Goal: Task Accomplishment & Management: Complete application form

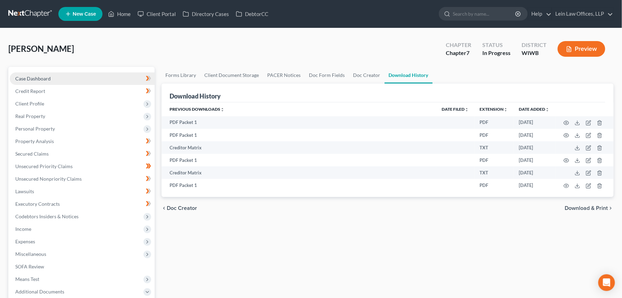
click at [33, 79] on span "Case Dashboard" at bounding box center [32, 78] width 35 height 6
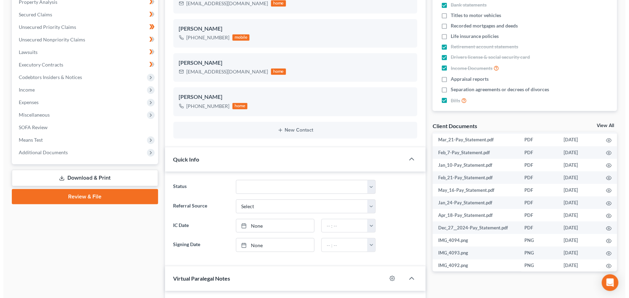
scroll to position [808, 0]
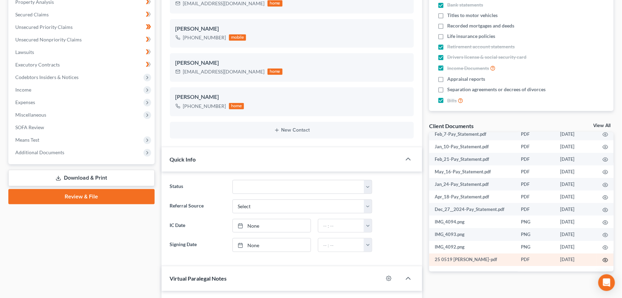
click at [603, 258] on icon "button" at bounding box center [606, 260] width 6 height 6
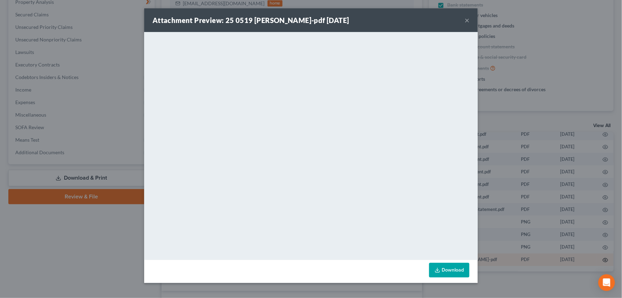
scroll to position [750, 0]
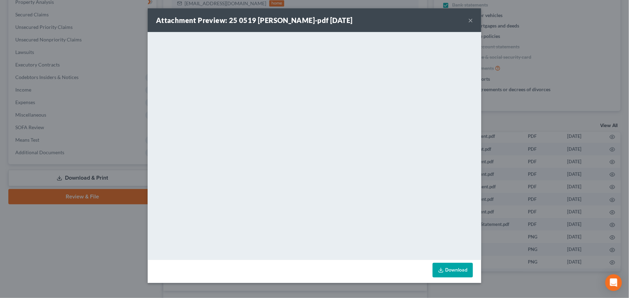
click at [469, 21] on button "×" at bounding box center [470, 20] width 5 height 8
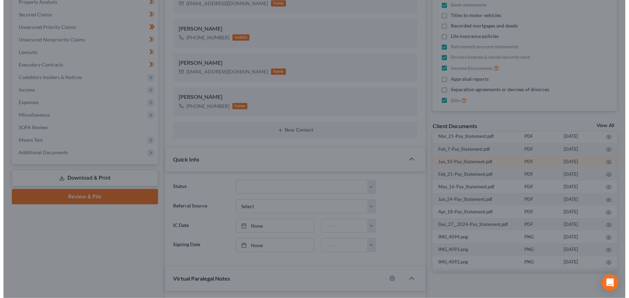
scroll to position [802, 0]
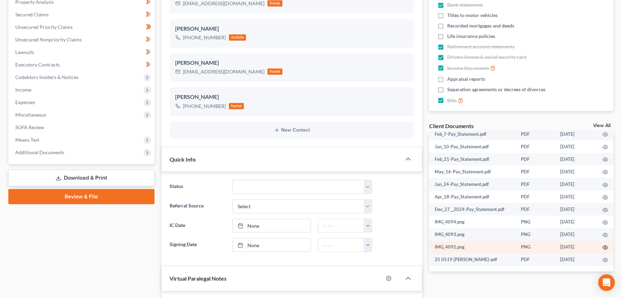
click at [603, 250] on icon "button" at bounding box center [606, 247] width 6 height 6
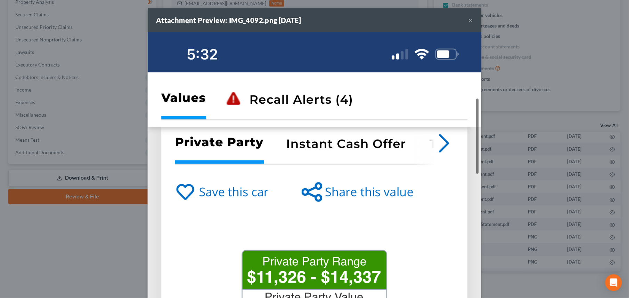
click at [468, 20] on button "×" at bounding box center [470, 20] width 5 height 8
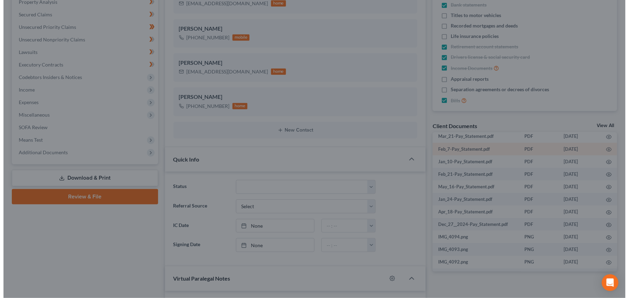
scroll to position [802, 0]
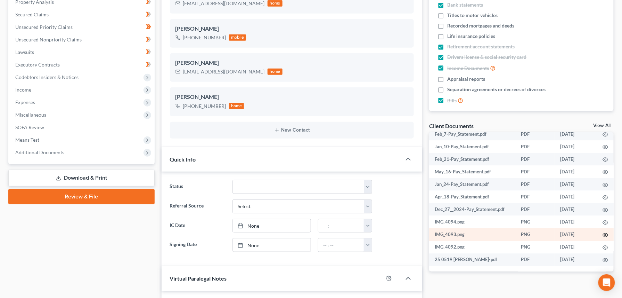
click at [605, 235] on circle "button" at bounding box center [605, 234] width 1 height 1
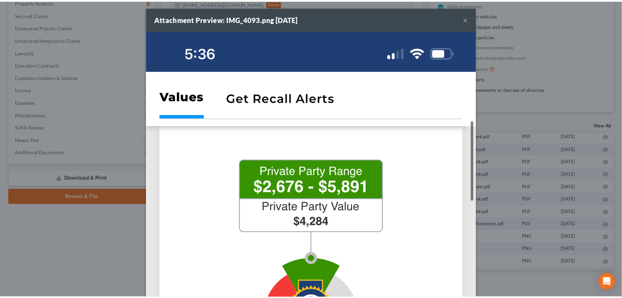
scroll to position [0, 0]
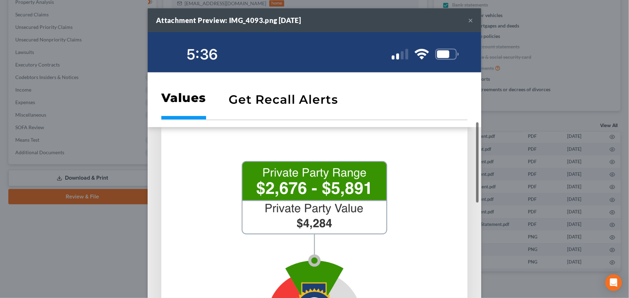
click at [468, 19] on button "×" at bounding box center [470, 20] width 5 height 8
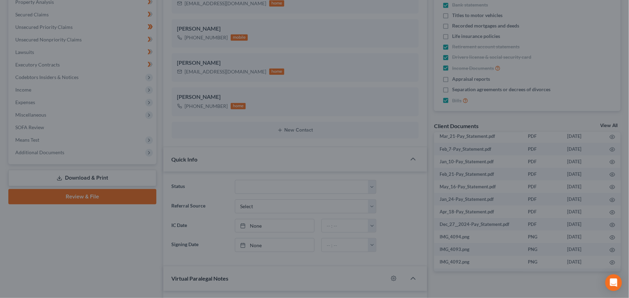
scroll to position [802, 0]
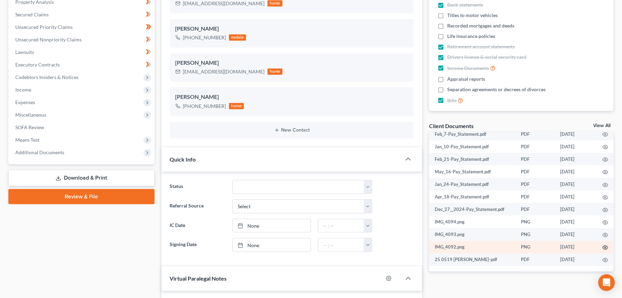
click at [605, 248] on circle "button" at bounding box center [605, 246] width 1 height 1
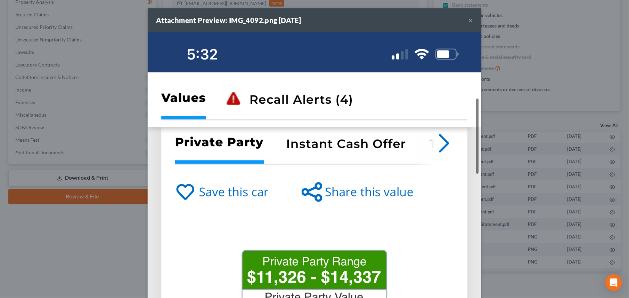
click at [469, 22] on button "×" at bounding box center [470, 20] width 5 height 8
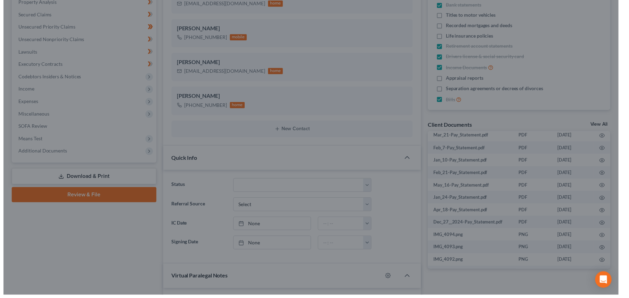
scroll to position [802, 0]
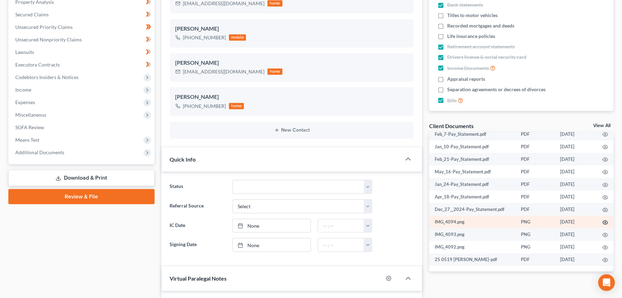
click at [603, 225] on icon "button" at bounding box center [606, 222] width 6 height 6
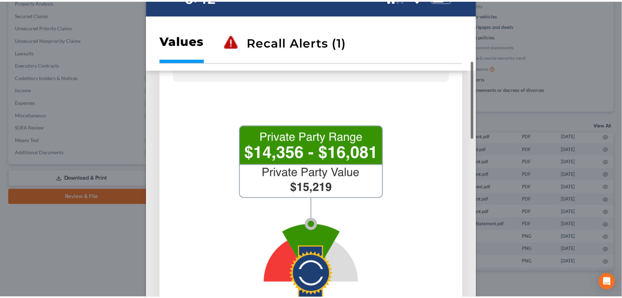
scroll to position [0, 0]
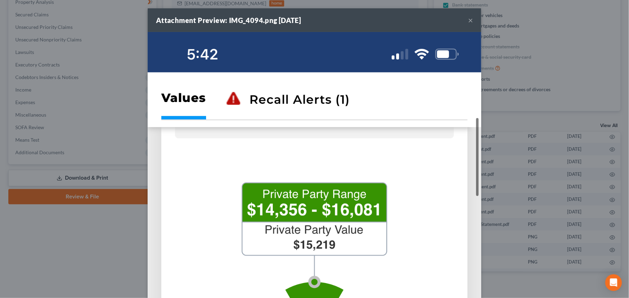
click at [464, 18] on div "Attachment Preview: IMG_4094.png [DATE] ×" at bounding box center [315, 20] width 334 height 24
click at [468, 22] on button "×" at bounding box center [470, 20] width 5 height 8
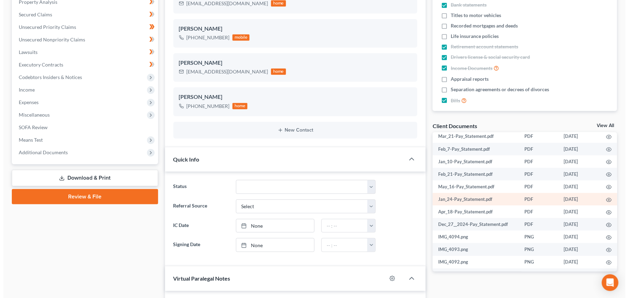
scroll to position [802, 0]
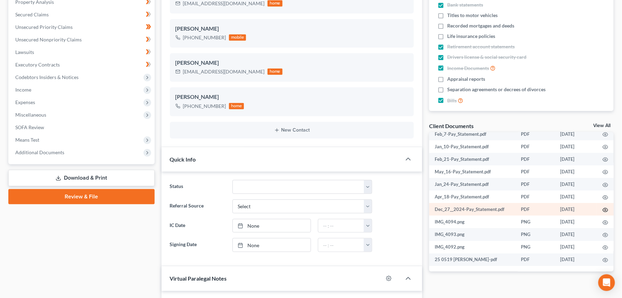
click at [605, 209] on circle "button" at bounding box center [605, 209] width 1 height 1
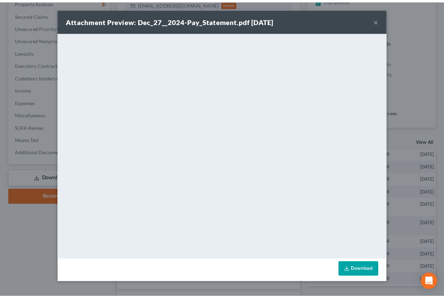
scroll to position [841, 0]
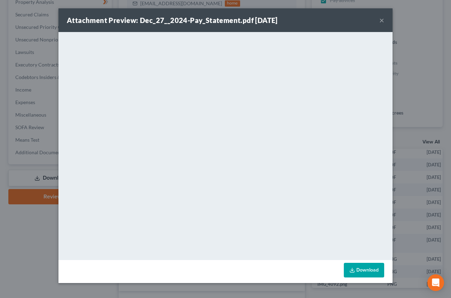
click at [384, 20] on div "Attachment Preview: Dec_27__2024-Pay_Statement.pdf [DATE] ×" at bounding box center [225, 20] width 334 height 24
click at [382, 19] on button "×" at bounding box center [381, 20] width 5 height 8
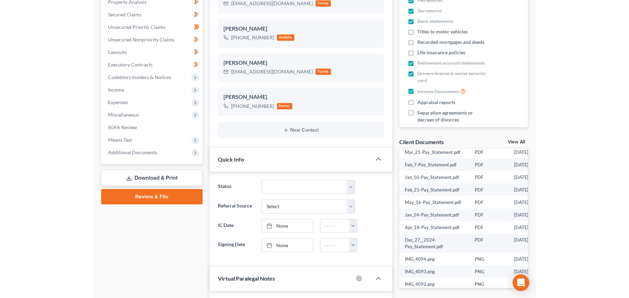
scroll to position [802, 0]
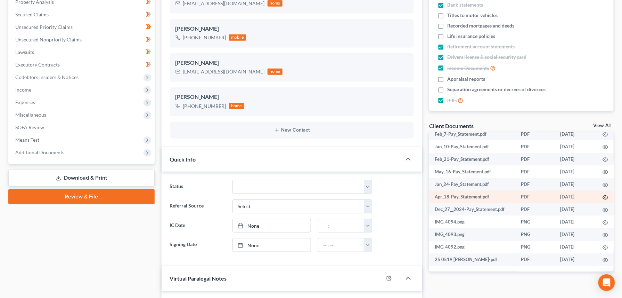
click at [605, 196] on circle "button" at bounding box center [605, 196] width 1 height 1
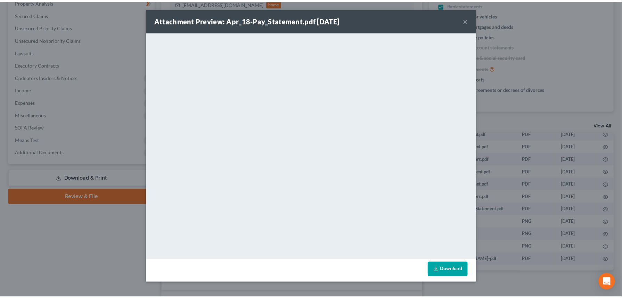
scroll to position [750, 0]
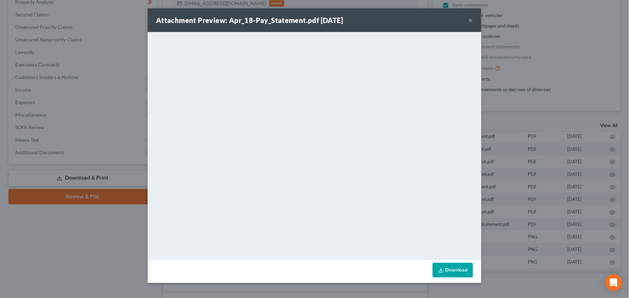
click at [471, 17] on button "×" at bounding box center [470, 20] width 5 height 8
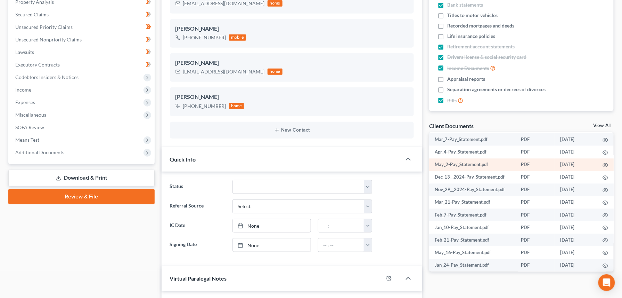
scroll to position [663, 0]
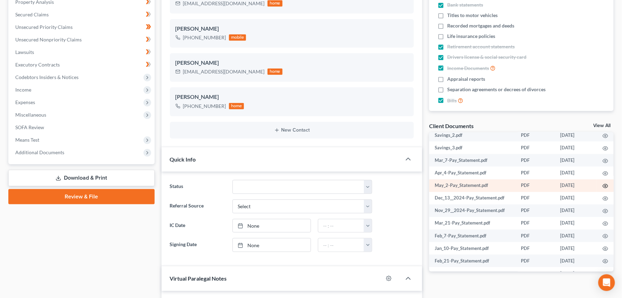
click at [603, 189] on icon "button" at bounding box center [606, 186] width 6 height 6
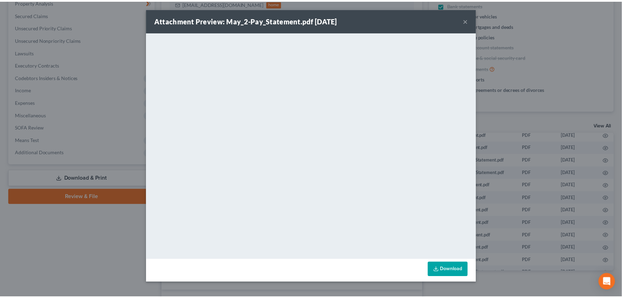
scroll to position [624, 0]
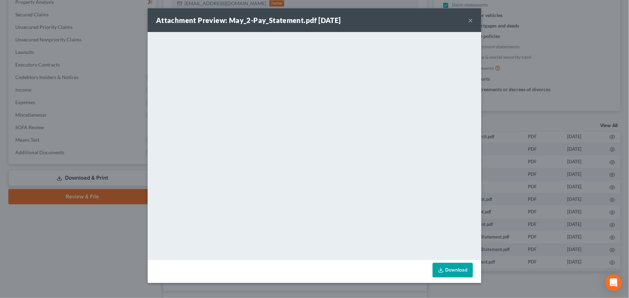
click at [470, 17] on button "×" at bounding box center [470, 20] width 5 height 8
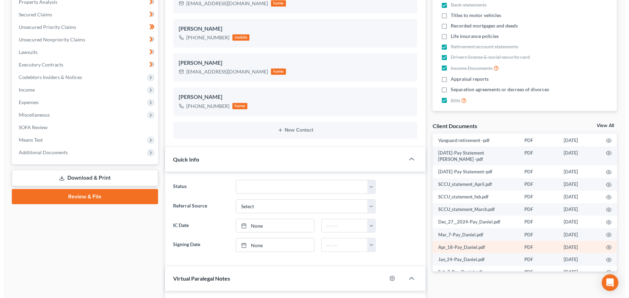
scroll to position [292, 0]
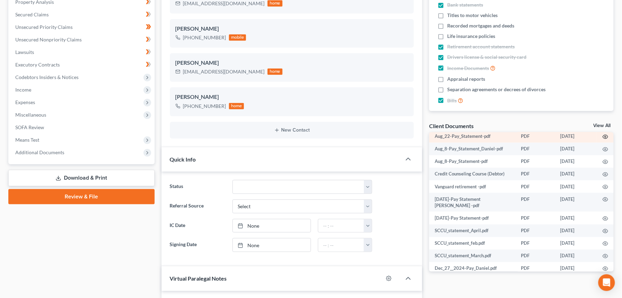
click at [603, 139] on icon "button" at bounding box center [606, 137] width 6 height 6
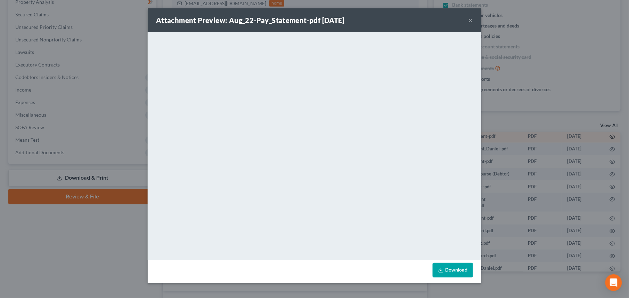
scroll to position [267, 0]
click at [474, 19] on div "Attachment Preview: Aug_22-Pay_Statement-pdf [DATE] ×" at bounding box center [315, 20] width 334 height 24
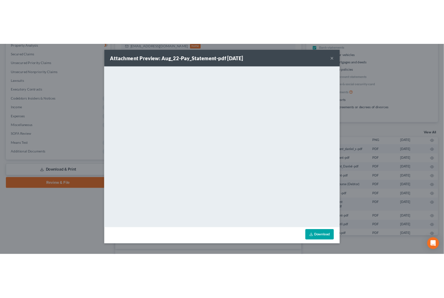
scroll to position [318, 0]
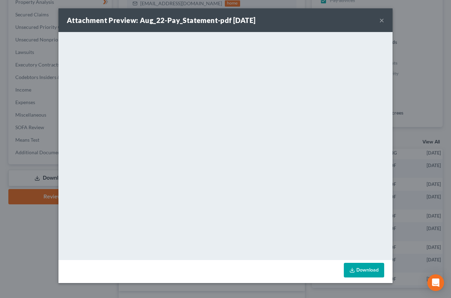
click at [379, 18] on button "×" at bounding box center [381, 20] width 5 height 8
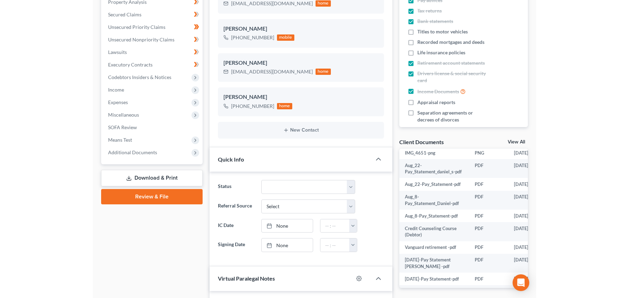
scroll to position [292, 0]
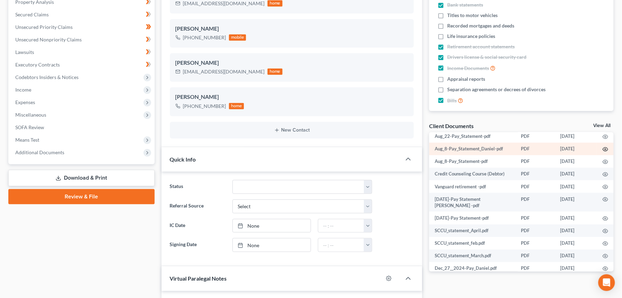
click at [605, 150] on circle "button" at bounding box center [605, 148] width 1 height 1
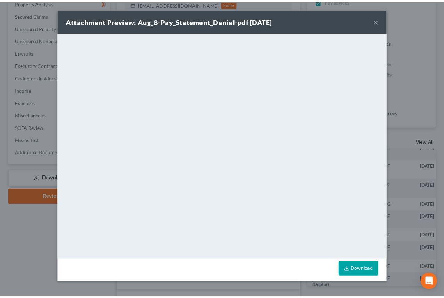
scroll to position [318, 0]
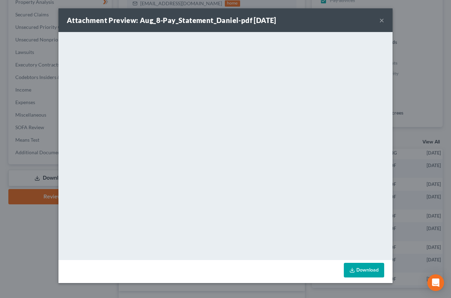
click at [380, 21] on button "×" at bounding box center [381, 20] width 5 height 8
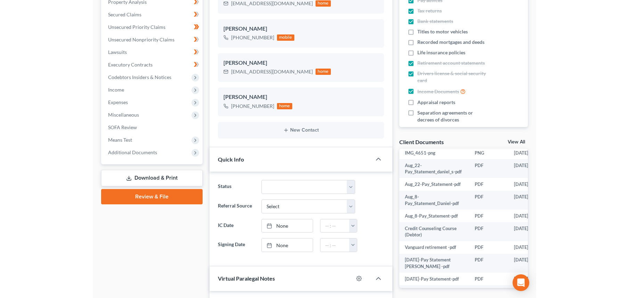
scroll to position [292, 0]
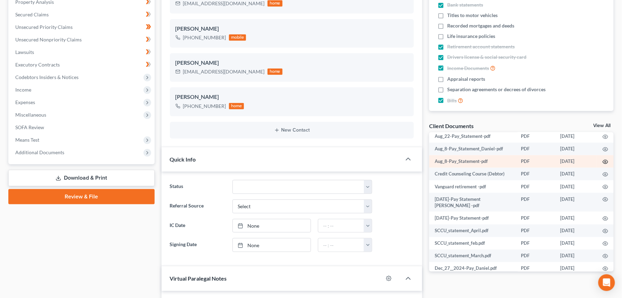
click at [605, 162] on circle "button" at bounding box center [605, 161] width 1 height 1
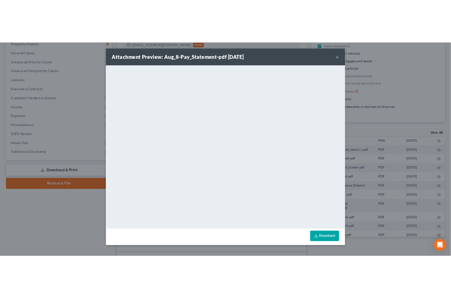
scroll to position [318, 0]
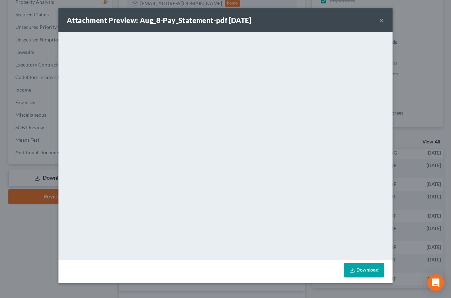
click at [385, 21] on div "Attachment Preview: Aug_8-Pay_Statement-pdf [DATE] ×" at bounding box center [225, 20] width 334 height 24
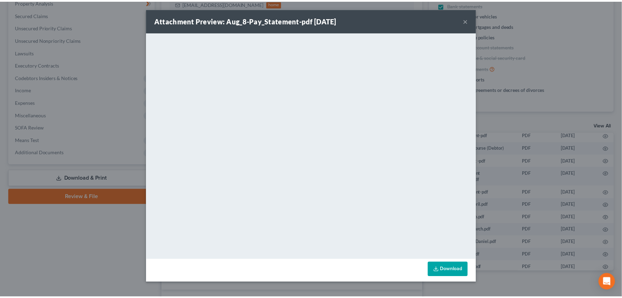
scroll to position [267, 0]
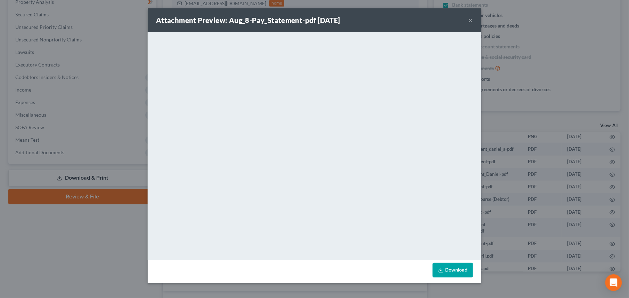
click at [468, 19] on button "×" at bounding box center [470, 20] width 5 height 8
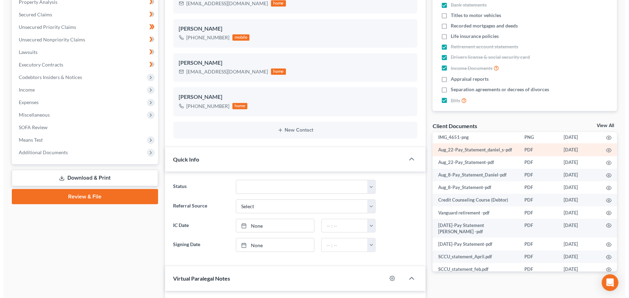
scroll to position [246, 0]
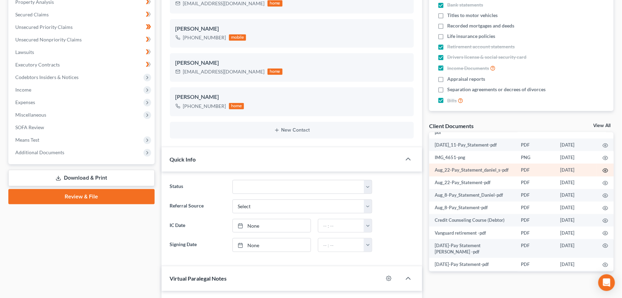
click at [603, 173] on icon "button" at bounding box center [606, 171] width 6 height 6
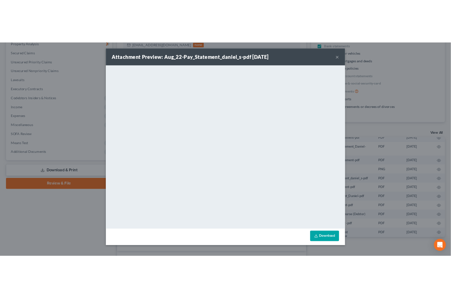
scroll to position [152, 0]
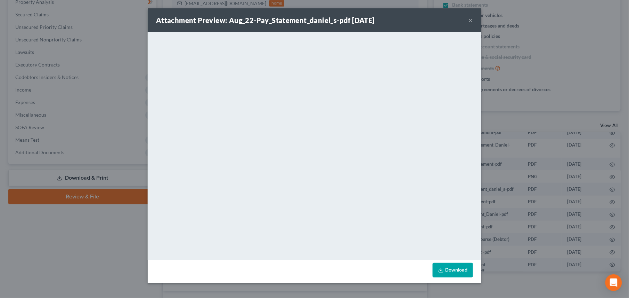
drag, startPoint x: 470, startPoint y: 20, endPoint x: 471, endPoint y: 24, distance: 4.1
click at [470, 20] on button "×" at bounding box center [470, 20] width 5 height 8
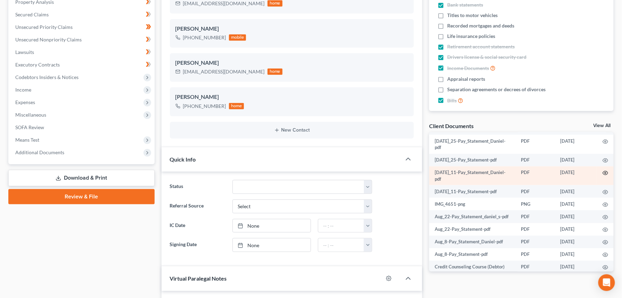
click at [605, 173] on circle "button" at bounding box center [605, 172] width 1 height 1
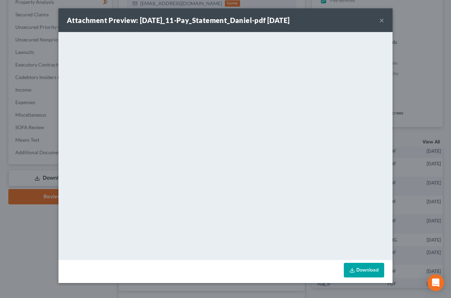
click at [382, 18] on button "×" at bounding box center [381, 20] width 5 height 8
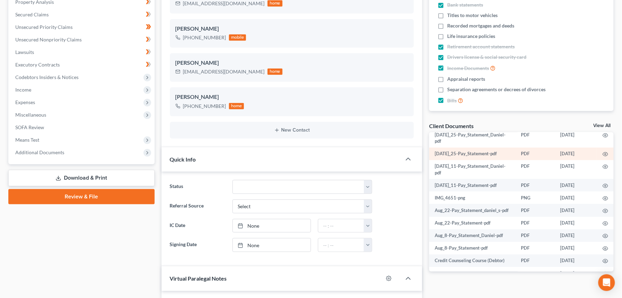
click at [597, 160] on td at bounding box center [605, 153] width 17 height 13
click at [605, 155] on circle "button" at bounding box center [605, 153] width 1 height 1
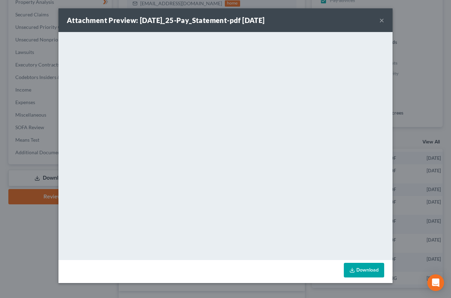
scroll to position [316, 0]
click at [387, 20] on div "Attachment Preview: [DATE]_25-Pay_Statement-pdf [DATE] ×" at bounding box center [225, 20] width 334 height 24
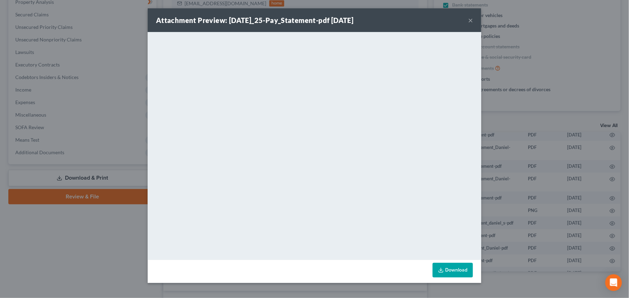
click at [472, 16] on button "×" at bounding box center [470, 20] width 5 height 8
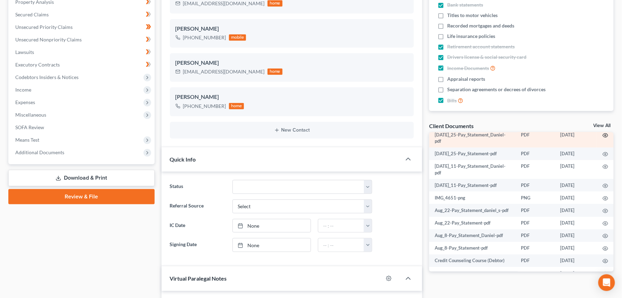
click at [603, 138] on icon "button" at bounding box center [606, 135] width 6 height 6
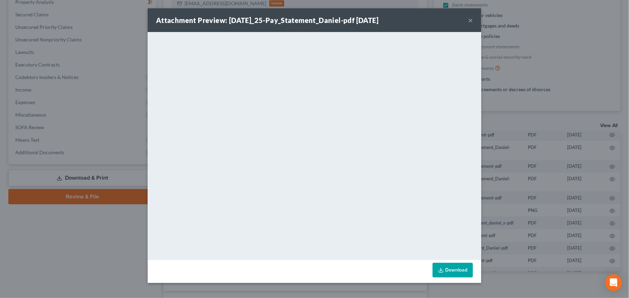
click at [470, 20] on button "×" at bounding box center [470, 20] width 5 height 8
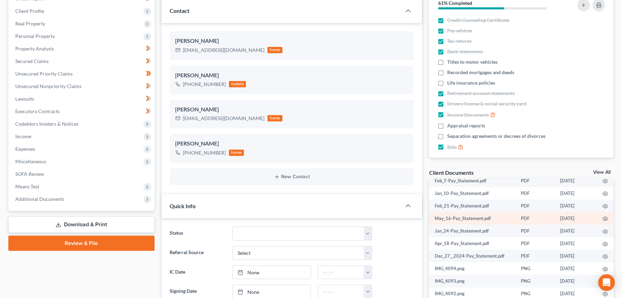
scroll to position [808, 0]
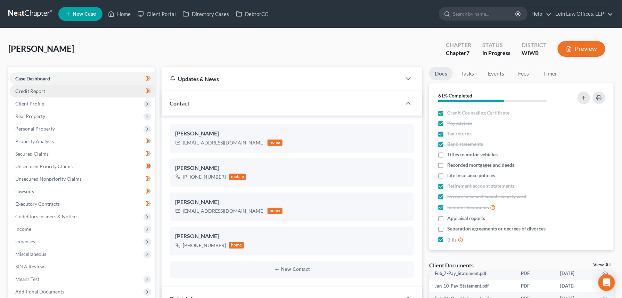
click at [24, 90] on span "Credit Report" at bounding box center [30, 91] width 30 height 6
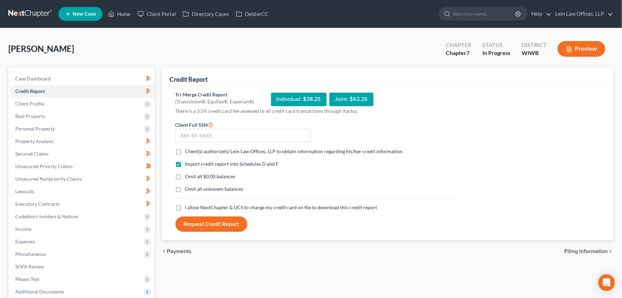
click at [591, 45] on button "Preview" at bounding box center [582, 49] width 48 height 16
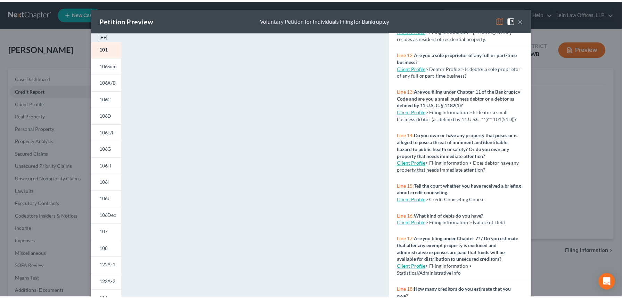
scroll to position [414, 0]
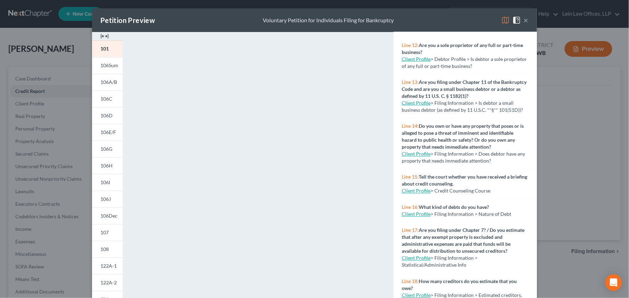
click at [525, 19] on button "×" at bounding box center [526, 20] width 5 height 8
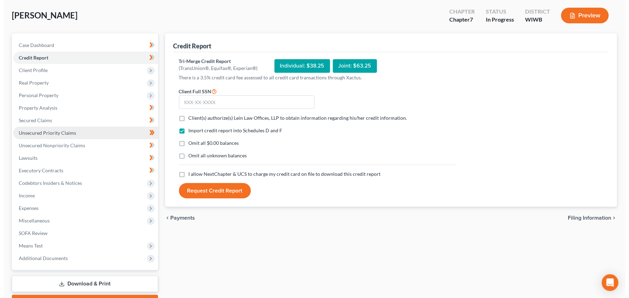
scroll to position [0, 0]
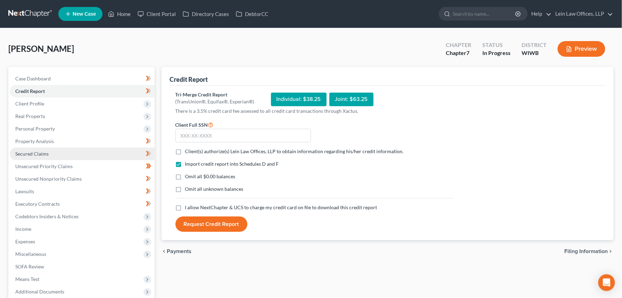
click at [28, 153] on span "Secured Claims" at bounding box center [31, 154] width 33 height 6
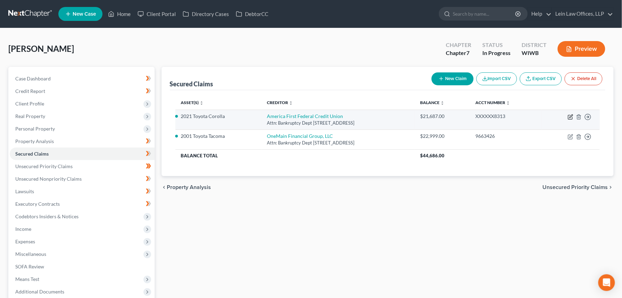
click at [572, 118] on icon "button" at bounding box center [571, 117] width 6 height 6
select select "46"
select select "0"
select select "2"
select select "3"
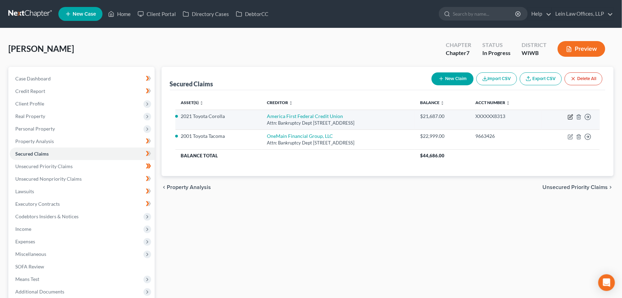
select select "0"
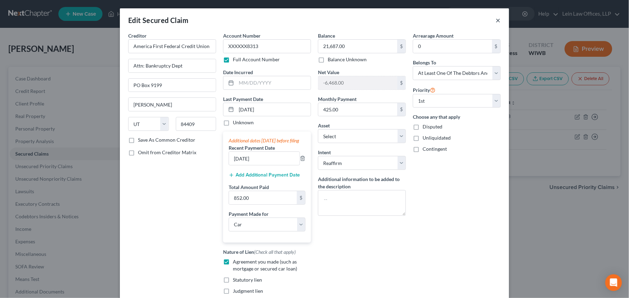
click at [496, 20] on button "×" at bounding box center [498, 20] width 5 height 8
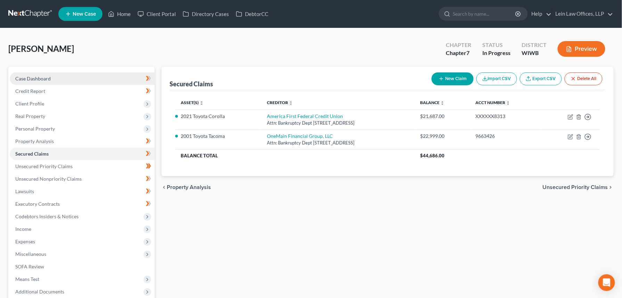
click at [41, 78] on span "Case Dashboard" at bounding box center [32, 78] width 35 height 6
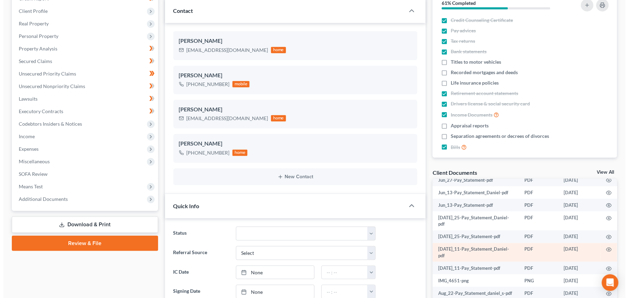
scroll to position [185, 0]
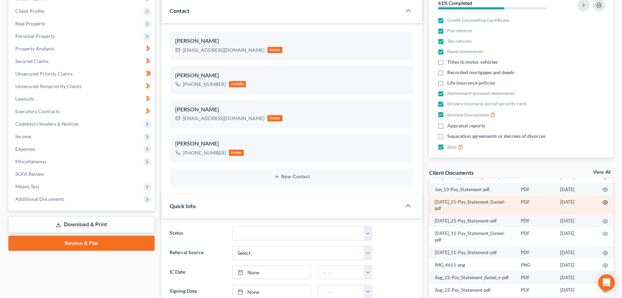
click at [603, 205] on icon "button" at bounding box center [606, 203] width 6 height 6
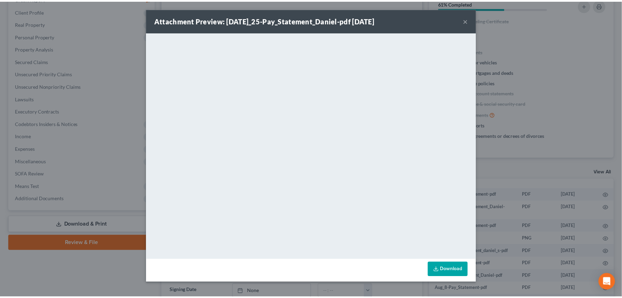
scroll to position [179, 0]
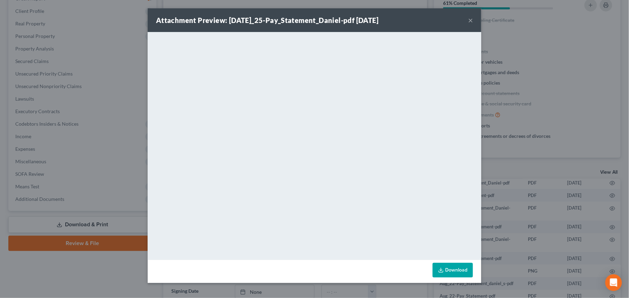
click at [470, 17] on button "×" at bounding box center [470, 20] width 5 height 8
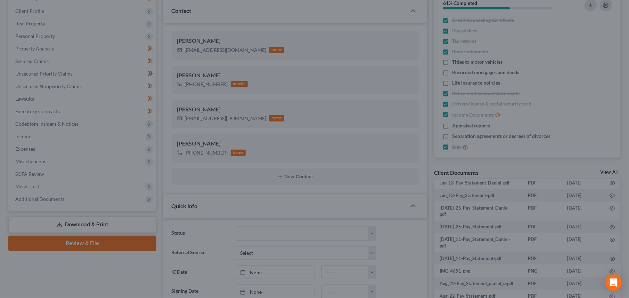
scroll to position [185, 0]
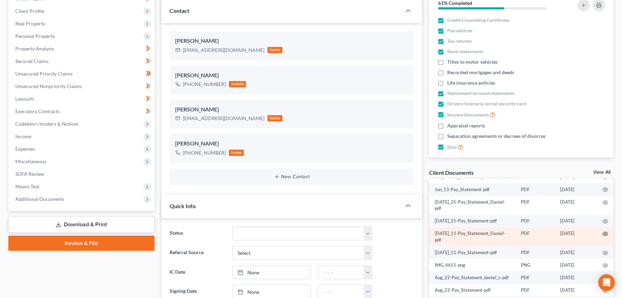
click at [605, 234] on circle "button" at bounding box center [605, 233] width 1 height 1
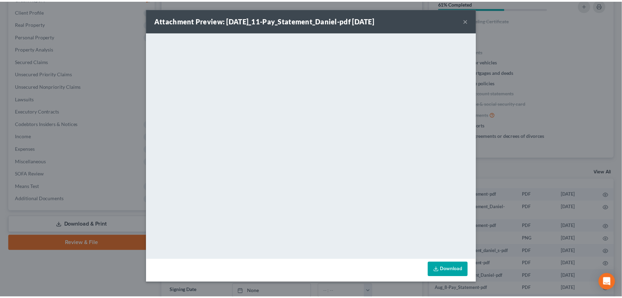
scroll to position [179, 0]
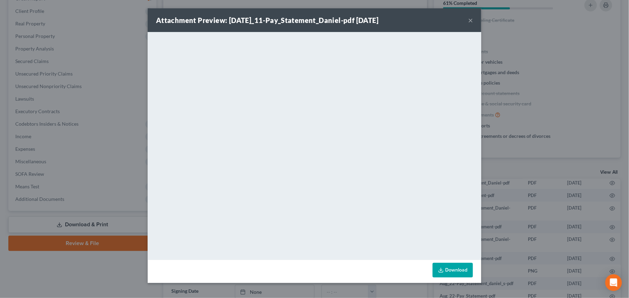
click at [471, 20] on button "×" at bounding box center [470, 20] width 5 height 8
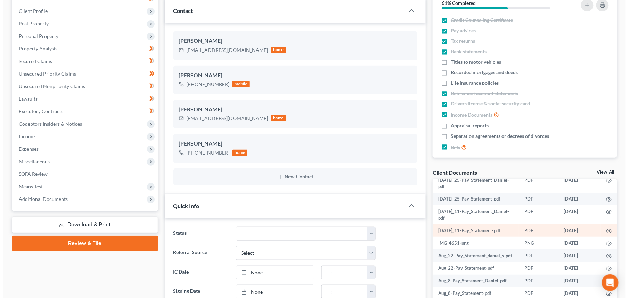
scroll to position [185, 0]
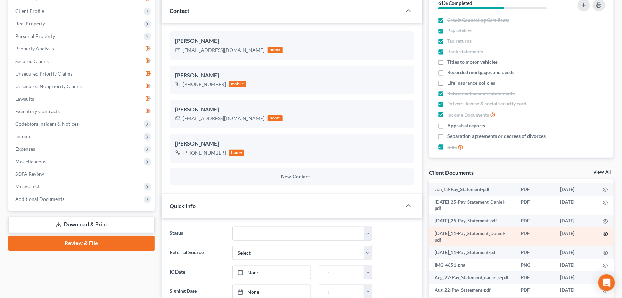
click at [603, 236] on icon "button" at bounding box center [606, 234] width 6 height 6
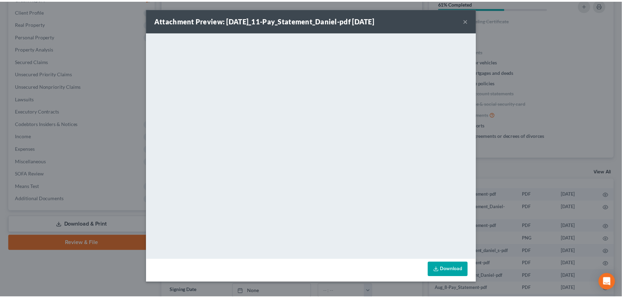
scroll to position [179, 0]
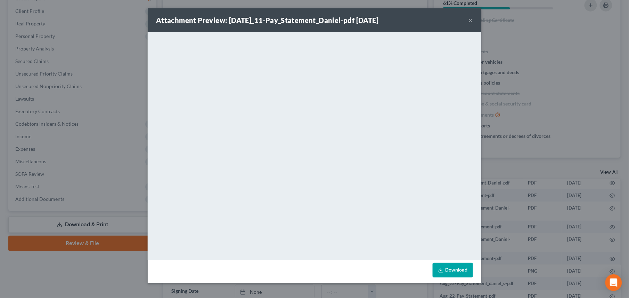
click at [470, 20] on button "×" at bounding box center [470, 20] width 5 height 8
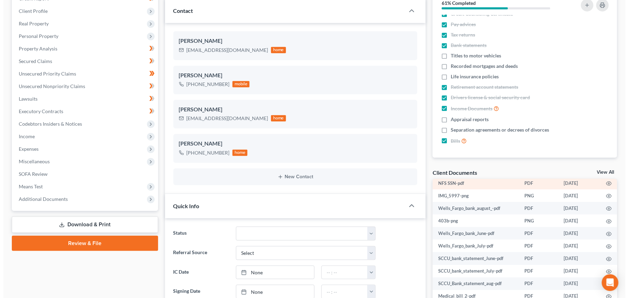
scroll to position [0, 0]
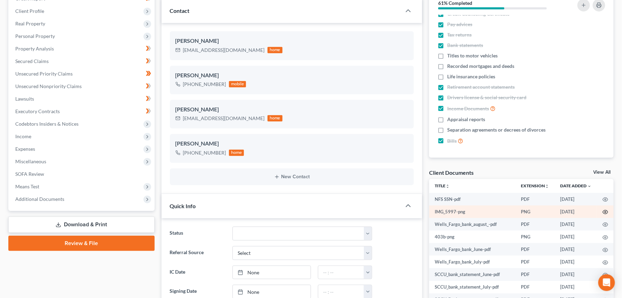
click at [605, 211] on circle "button" at bounding box center [605, 211] width 1 height 1
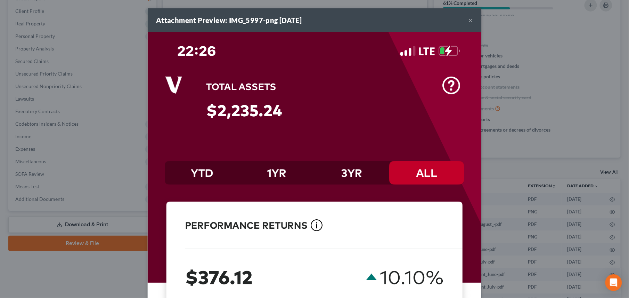
click at [468, 21] on button "×" at bounding box center [470, 20] width 5 height 8
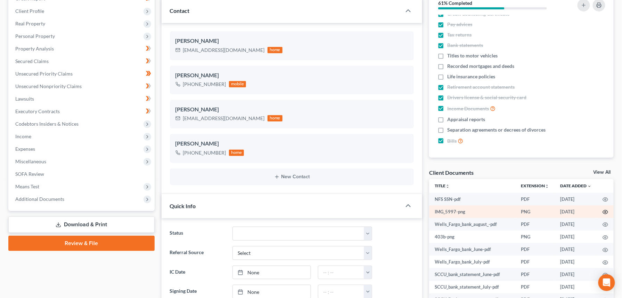
click at [605, 211] on circle "button" at bounding box center [605, 211] width 1 height 1
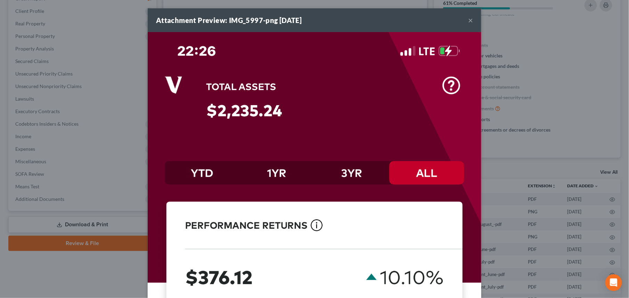
click at [470, 22] on div "Attachment Preview: IMG_5997-png [DATE] ×" at bounding box center [315, 20] width 334 height 24
click at [468, 21] on button "×" at bounding box center [470, 20] width 5 height 8
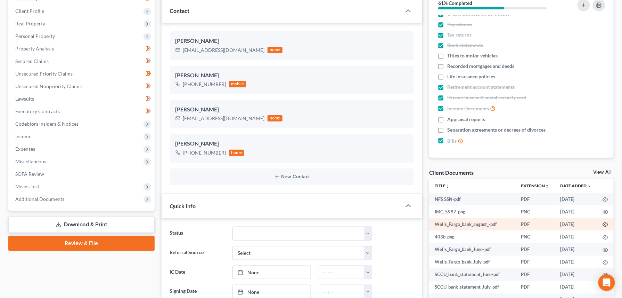
click at [605, 224] on circle "button" at bounding box center [605, 224] width 1 height 1
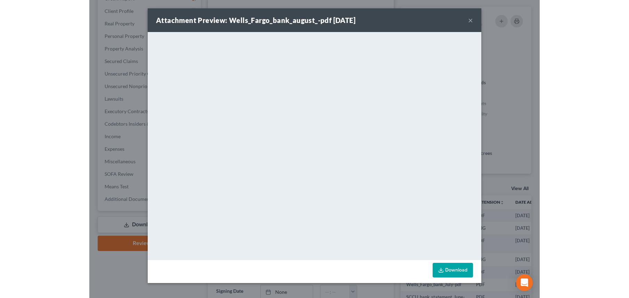
scroll to position [302, 0]
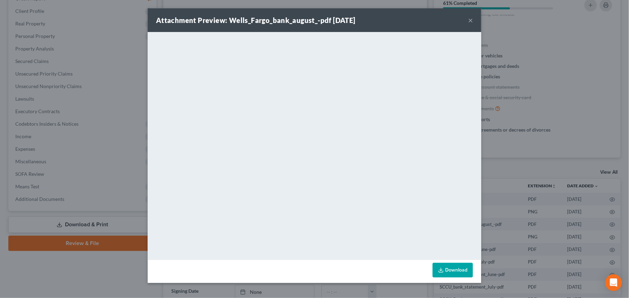
click at [474, 21] on div "Attachment Preview: Wells_Fargo_bank_august_-pdf [DATE] ×" at bounding box center [315, 20] width 334 height 24
drag, startPoint x: 469, startPoint y: 11, endPoint x: 470, endPoint y: 19, distance: 8.1
click at [469, 13] on div "Attachment Preview: Wells_Fargo_bank_august_-pdf [DATE] ×" at bounding box center [315, 20] width 334 height 24
click at [470, 19] on button "×" at bounding box center [470, 20] width 5 height 8
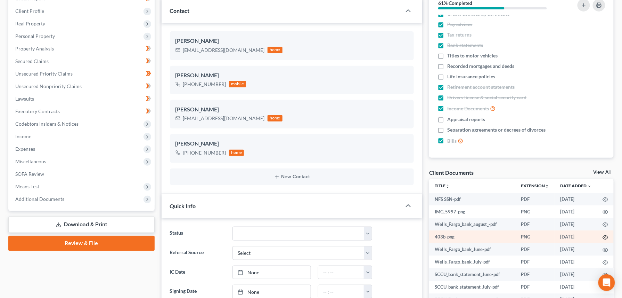
click at [605, 236] on circle "button" at bounding box center [605, 236] width 1 height 1
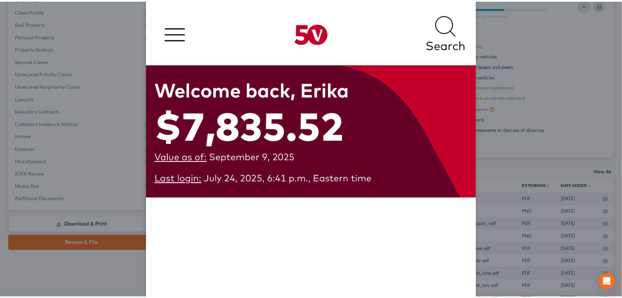
scroll to position [0, 0]
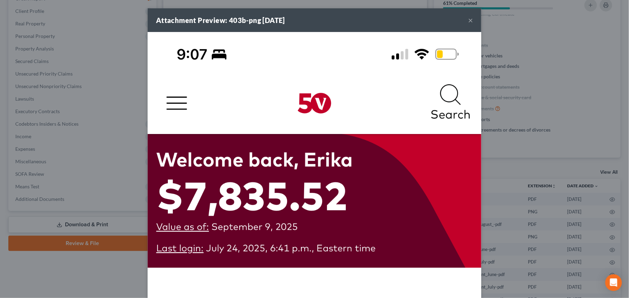
click at [468, 19] on button "×" at bounding box center [470, 20] width 5 height 8
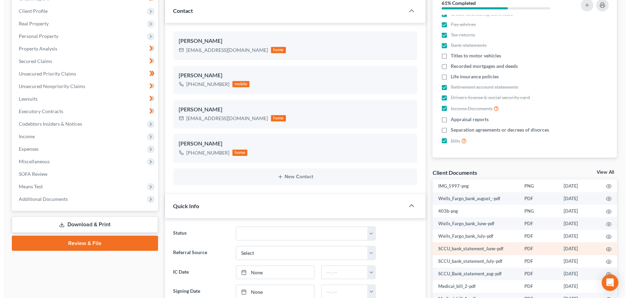
scroll to position [46, 0]
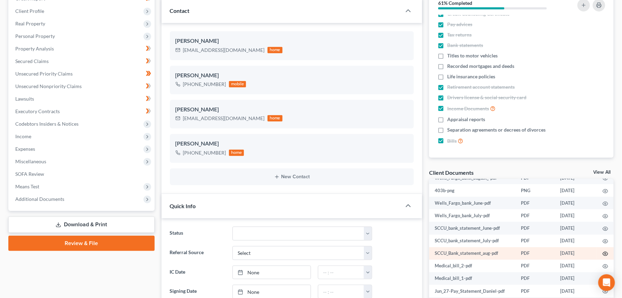
click at [603, 252] on icon "button" at bounding box center [606, 254] width 6 height 6
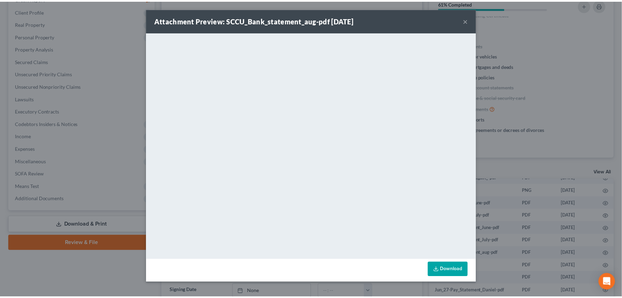
scroll to position [302, 0]
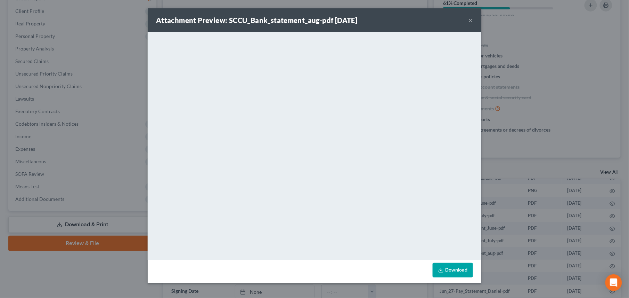
click at [469, 23] on button "×" at bounding box center [470, 20] width 5 height 8
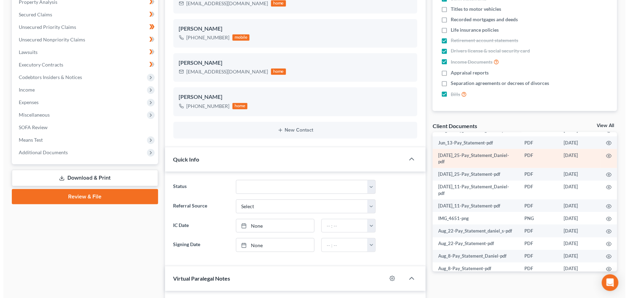
scroll to position [232, 0]
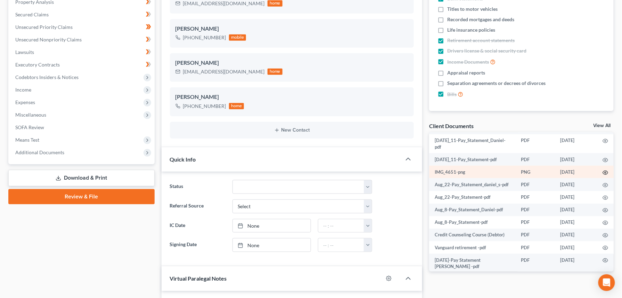
click at [603, 175] on icon "button" at bounding box center [606, 173] width 6 height 6
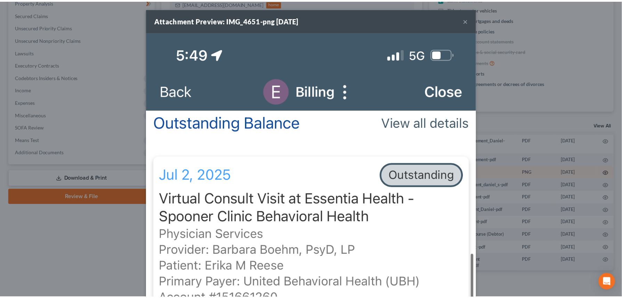
scroll to position [219, 0]
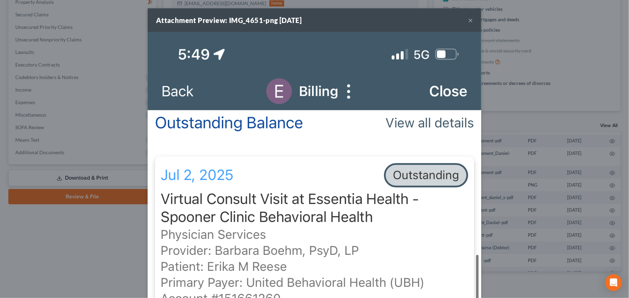
click at [469, 19] on button "×" at bounding box center [470, 20] width 5 height 8
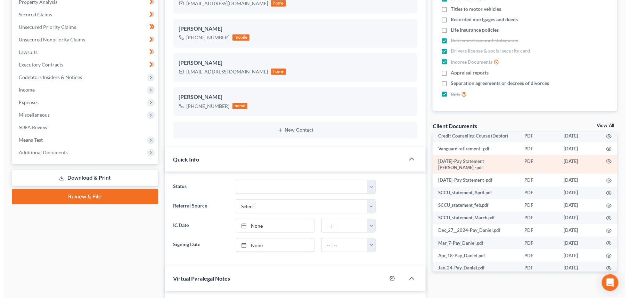
scroll to position [284, 0]
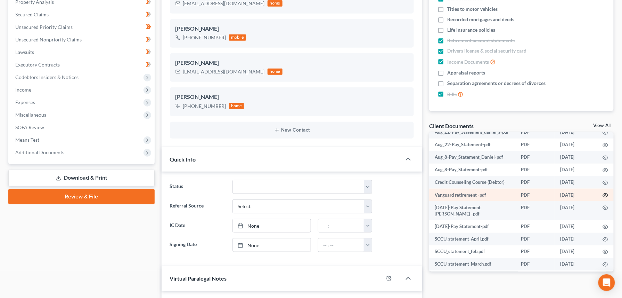
click at [603, 198] on icon "button" at bounding box center [606, 195] width 6 height 6
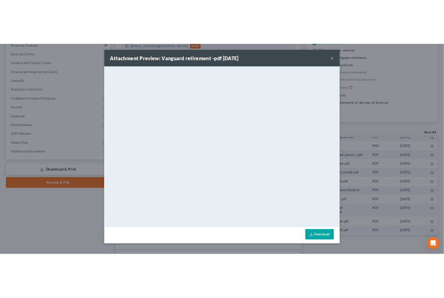
scroll to position [310, 0]
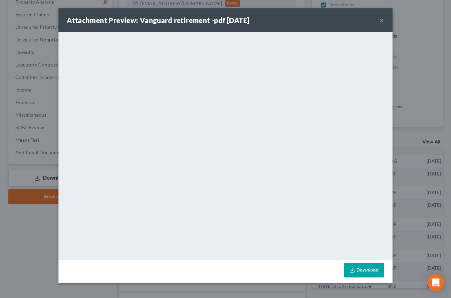
click at [382, 20] on button "×" at bounding box center [381, 20] width 5 height 8
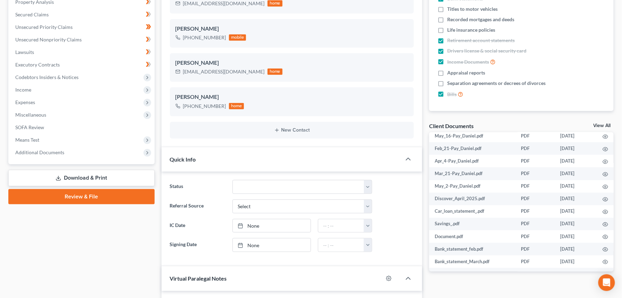
scroll to position [516, 0]
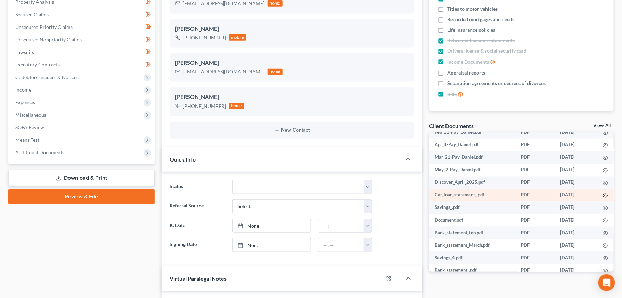
click at [603, 198] on icon "button" at bounding box center [606, 196] width 6 height 6
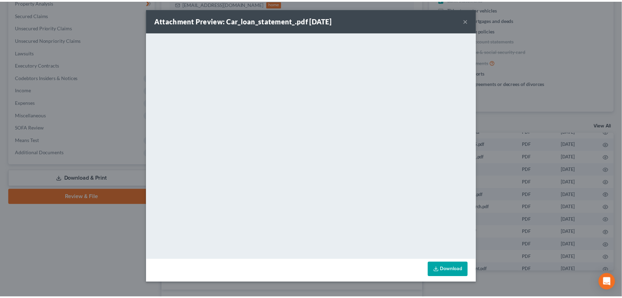
scroll to position [477, 0]
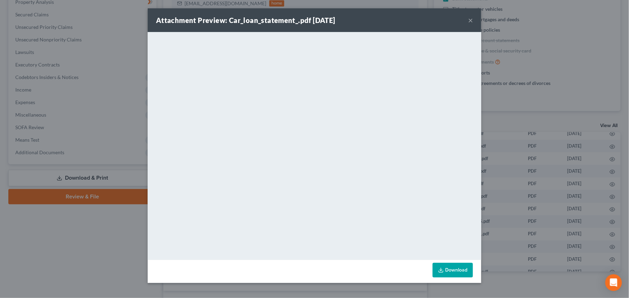
click at [469, 17] on button "×" at bounding box center [470, 20] width 5 height 8
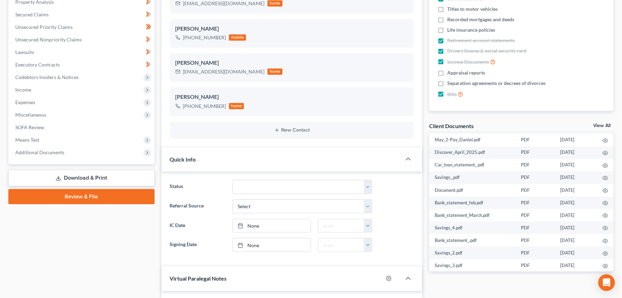
scroll to position [562, 0]
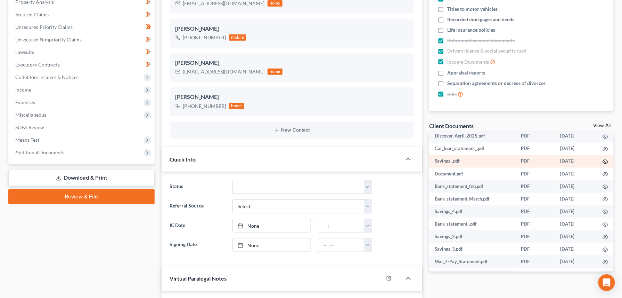
click at [603, 164] on icon "button" at bounding box center [606, 162] width 6 height 6
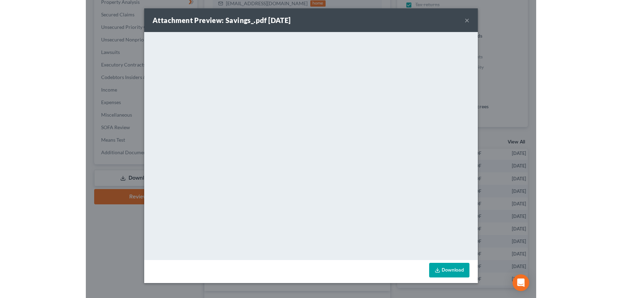
scroll to position [523, 0]
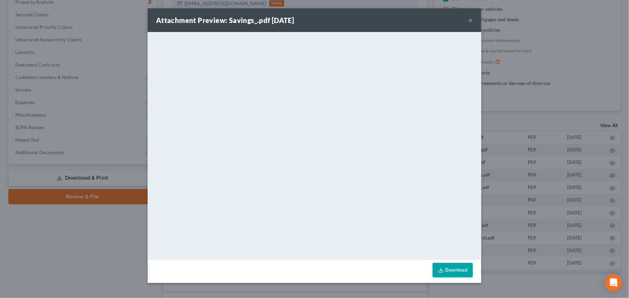
click at [469, 21] on button "×" at bounding box center [470, 20] width 5 height 8
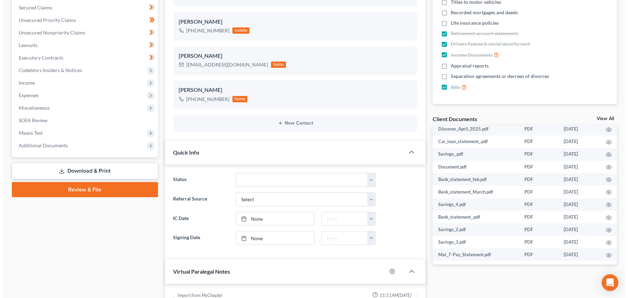
scroll to position [185, 0]
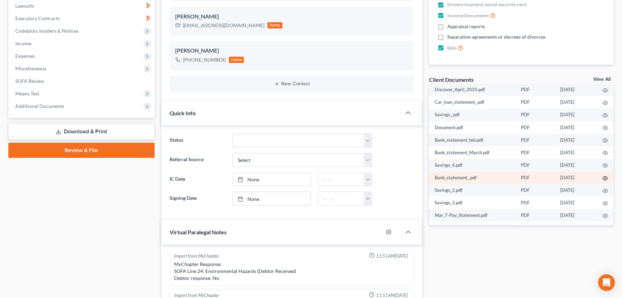
click at [603, 181] on icon "button" at bounding box center [606, 179] width 6 height 6
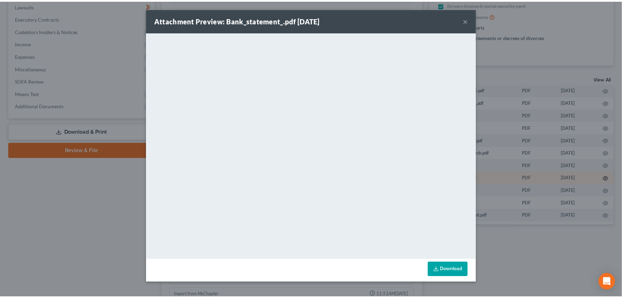
scroll to position [523, 0]
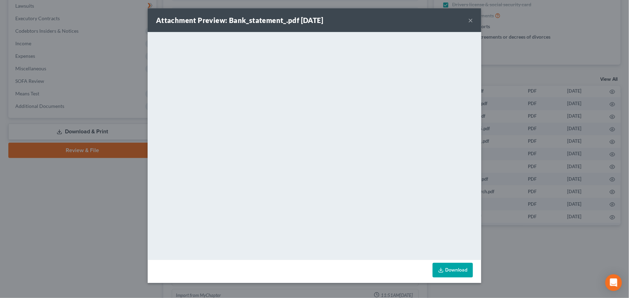
click at [469, 19] on button "×" at bounding box center [470, 20] width 5 height 8
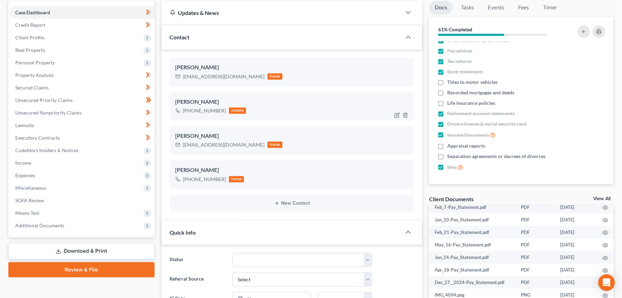
scroll to position [0, 0]
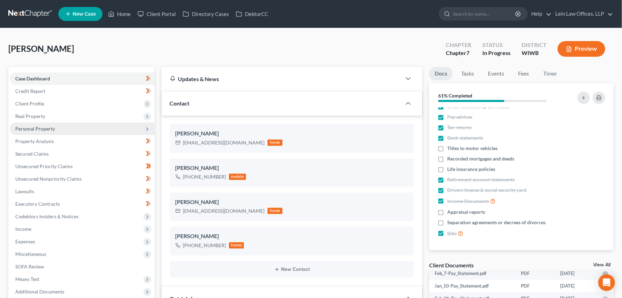
click at [31, 127] on span "Personal Property" at bounding box center [35, 129] width 40 height 6
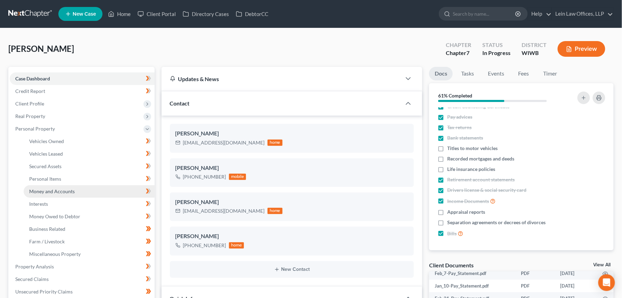
click at [35, 189] on span "Money and Accounts" at bounding box center [52, 191] width 46 height 6
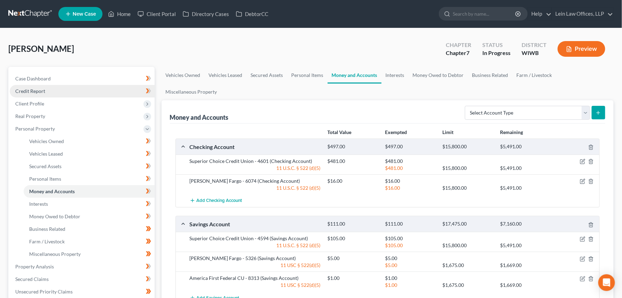
click at [38, 89] on span "Credit Report" at bounding box center [30, 91] width 30 height 6
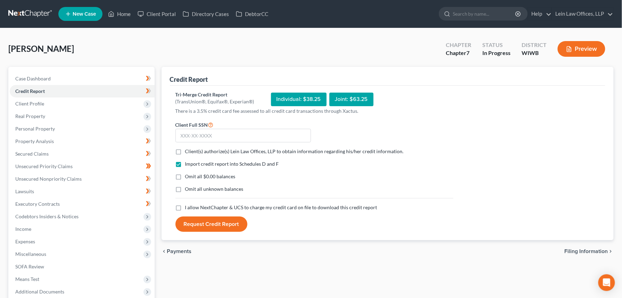
click at [576, 51] on button "Preview" at bounding box center [582, 49] width 48 height 16
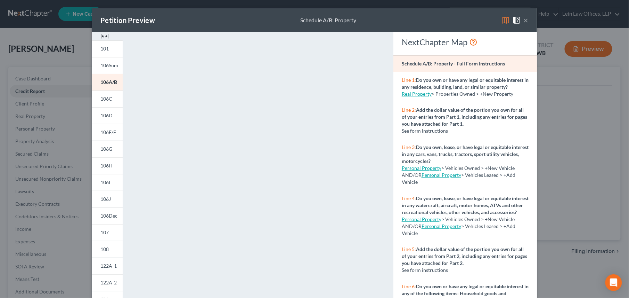
click at [524, 20] on button "×" at bounding box center [526, 20] width 5 height 8
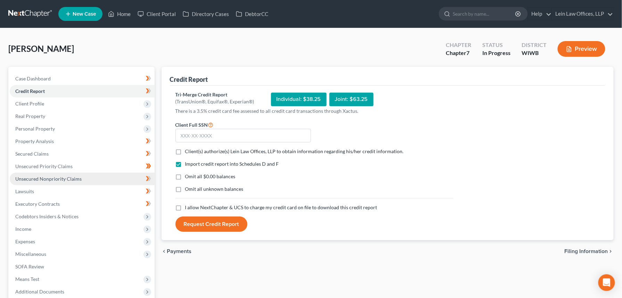
click at [35, 177] on span "Unsecured Nonpriority Claims" at bounding box center [48, 179] width 66 height 6
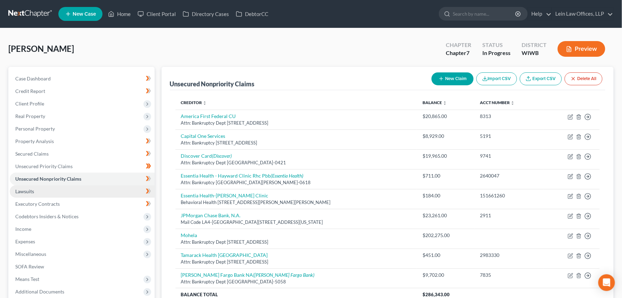
click at [28, 189] on span "Lawsuits" at bounding box center [24, 191] width 19 height 6
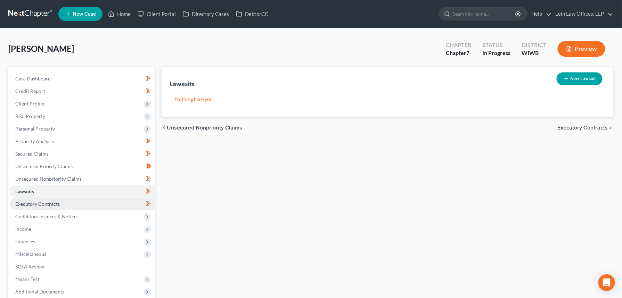
click at [46, 203] on span "Executory Contracts" at bounding box center [37, 204] width 45 height 6
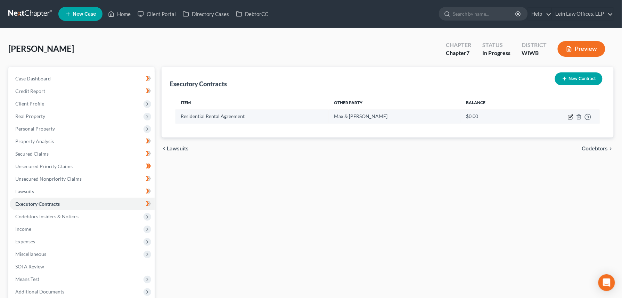
click at [571, 118] on icon "button" at bounding box center [571, 117] width 6 height 6
select select "3"
select select "52"
select select "3"
select select "0"
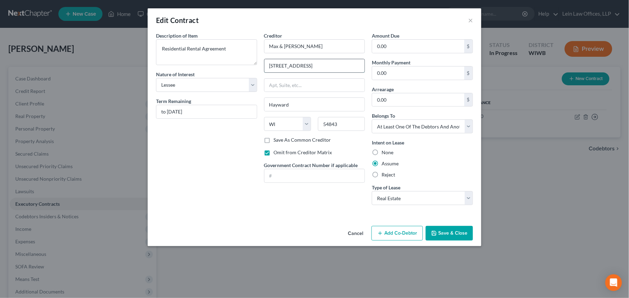
drag, startPoint x: 285, startPoint y: 65, endPoint x: 300, endPoint y: 65, distance: 15.3
click at [300, 65] on input "[STREET_ADDRESS]" at bounding box center [315, 65] width 100 height 13
type input "[STREET_ADDRESS]"
click at [448, 235] on button "Save & Close" at bounding box center [449, 233] width 47 height 15
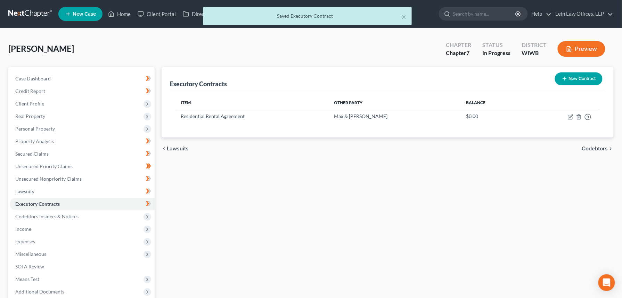
click at [588, 45] on button "Preview" at bounding box center [582, 49] width 48 height 16
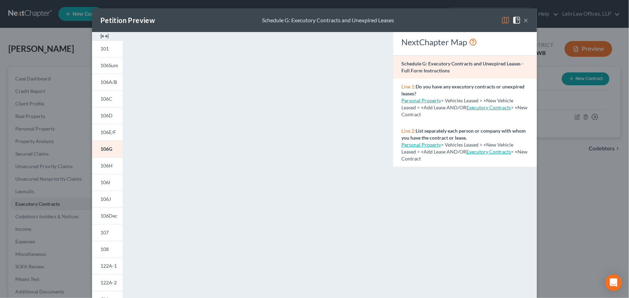
click at [524, 21] on button "×" at bounding box center [526, 20] width 5 height 8
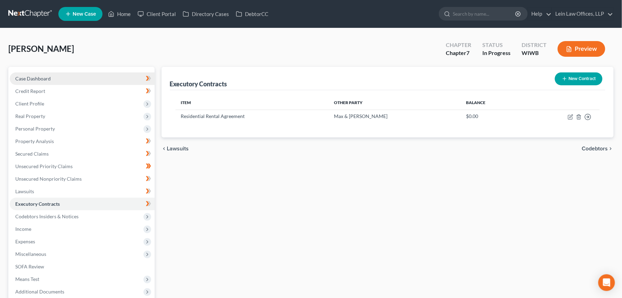
click at [30, 79] on span "Case Dashboard" at bounding box center [32, 78] width 35 height 6
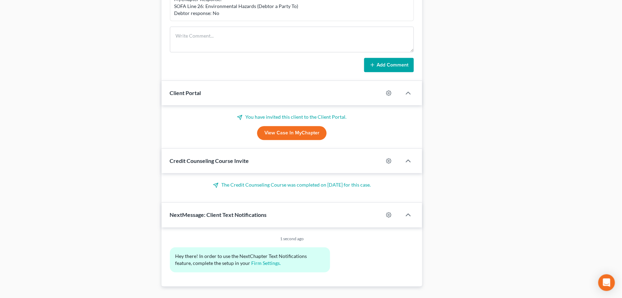
scroll to position [545, 0]
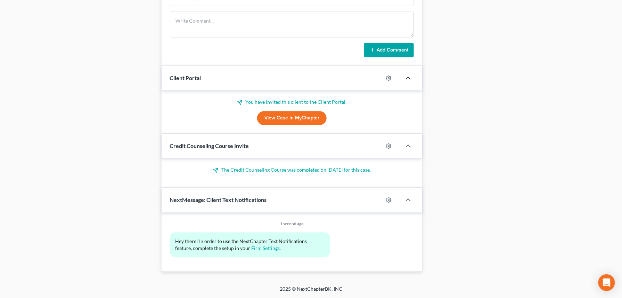
click at [409, 78] on icon "button" at bounding box center [408, 78] width 8 height 8
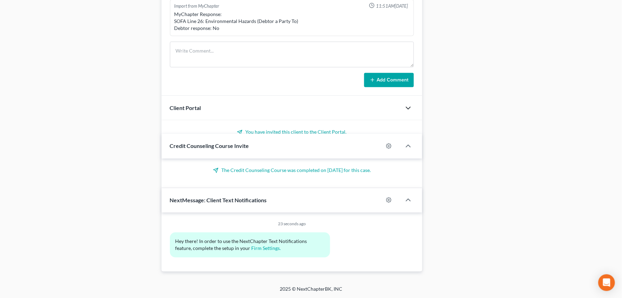
scroll to position [502, 0]
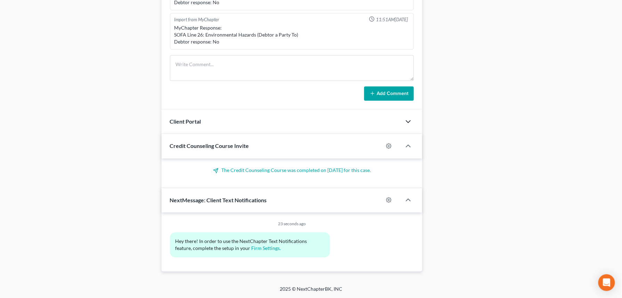
click at [409, 121] on icon "button" at bounding box center [408, 121] width 8 height 8
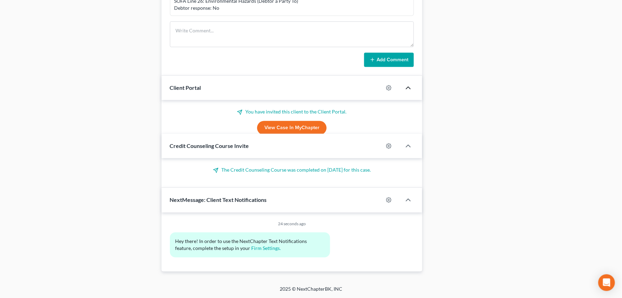
scroll to position [545, 0]
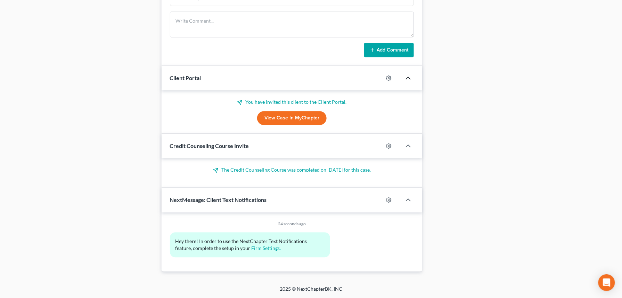
click at [284, 117] on link "View Case in MyChapter" at bounding box center [292, 118] width 70 height 14
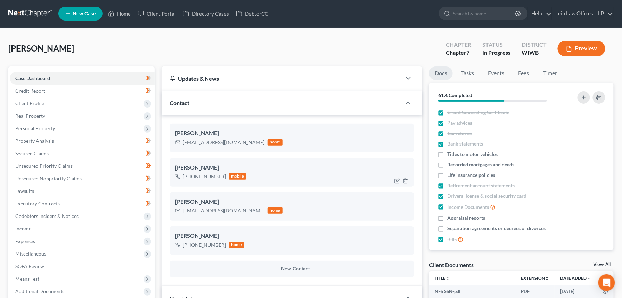
scroll to position [0, 0]
click at [34, 89] on span "Credit Report" at bounding box center [30, 91] width 30 height 6
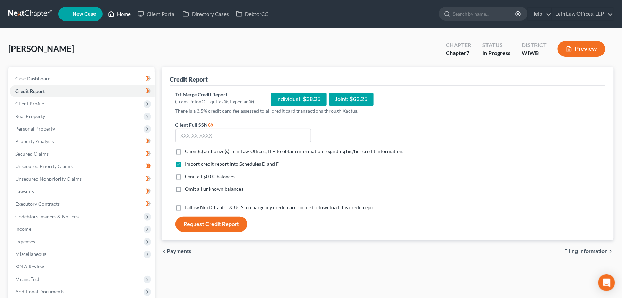
click at [124, 13] on link "Home" at bounding box center [120, 14] width 30 height 13
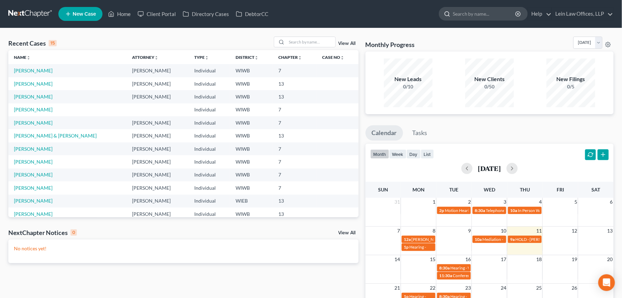
click at [467, 11] on input "search" at bounding box center [485, 13] width 64 height 13
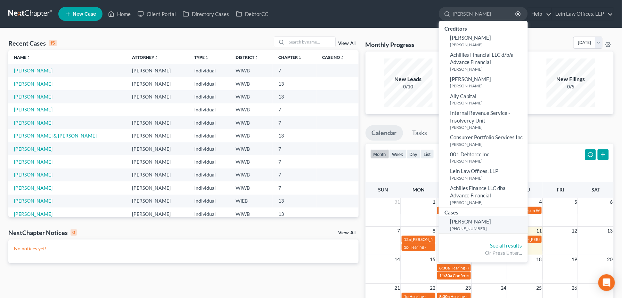
type input "[PERSON_NAME]"
click at [469, 223] on span "[PERSON_NAME]" at bounding box center [470, 221] width 41 height 6
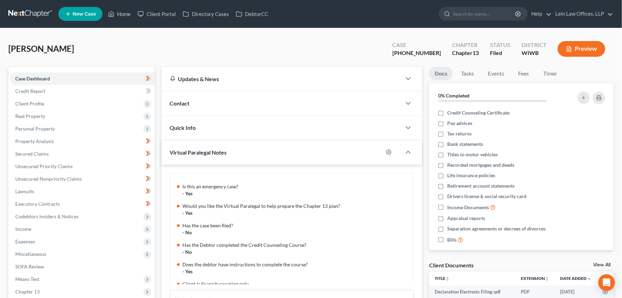
scroll to position [69, 0]
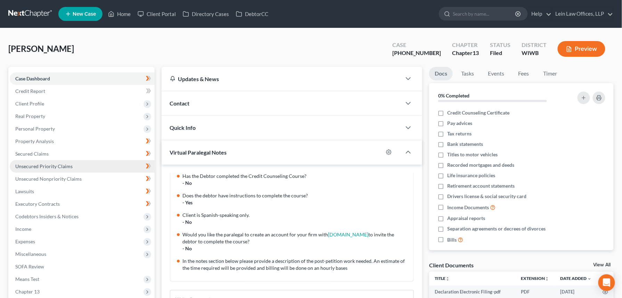
click at [31, 164] on span "Unsecured Priority Claims" at bounding box center [43, 166] width 57 height 6
